Goal: Task Accomplishment & Management: Manage account settings

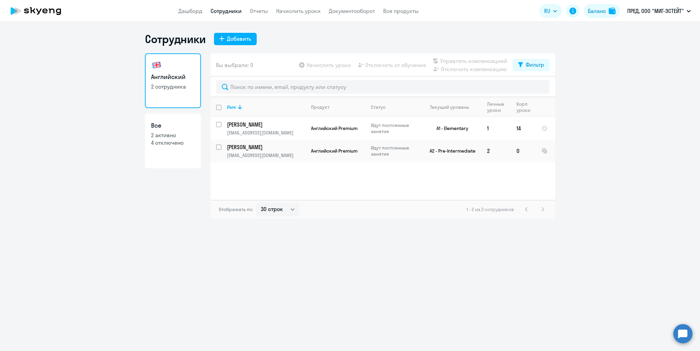
select select "30"
click at [305, 10] on link "Начислить уроки" at bounding box center [298, 11] width 44 height 7
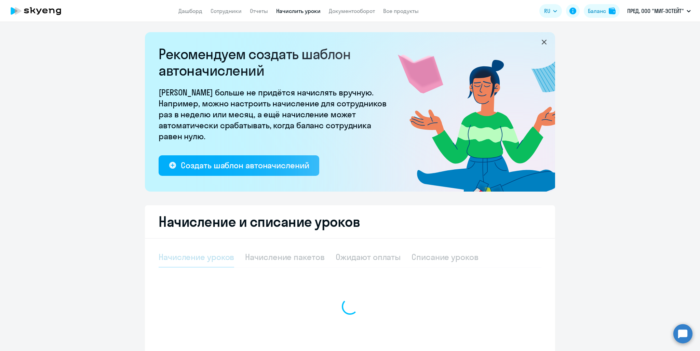
select select "10"
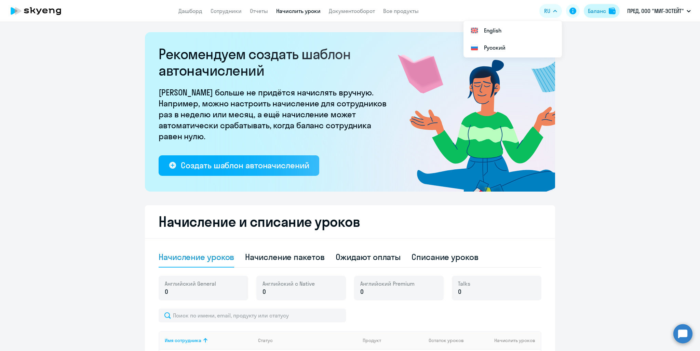
click at [601, 12] on div "Баланс" at bounding box center [597, 11] width 18 height 8
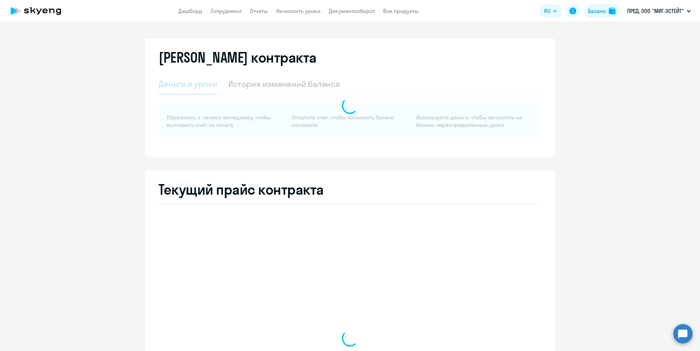
select select "english_adult_not_native_speaker"
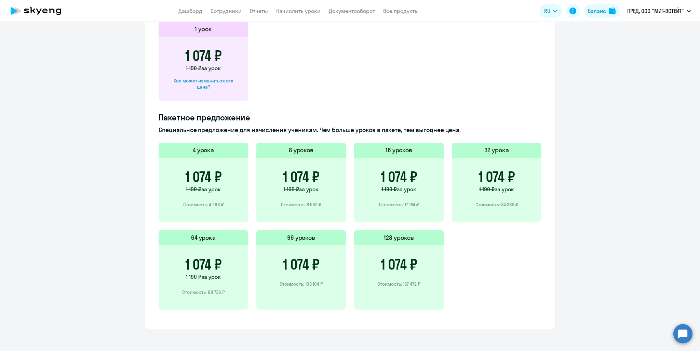
scroll to position [385, 0]
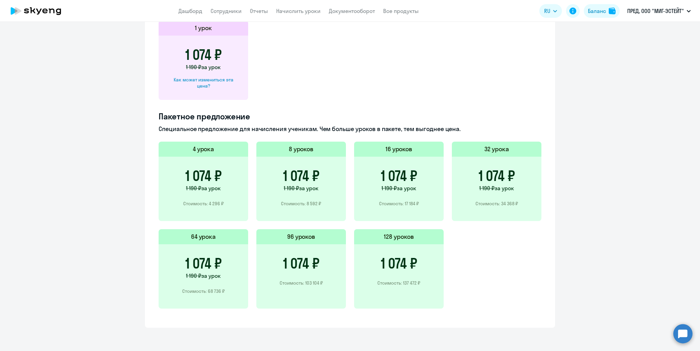
click at [200, 81] on div "Как может измениться эта цена?" at bounding box center [203, 83] width 68 height 12
select select "english_adult_not_native_speaker"
